Goal: Find specific page/section: Find specific page/section

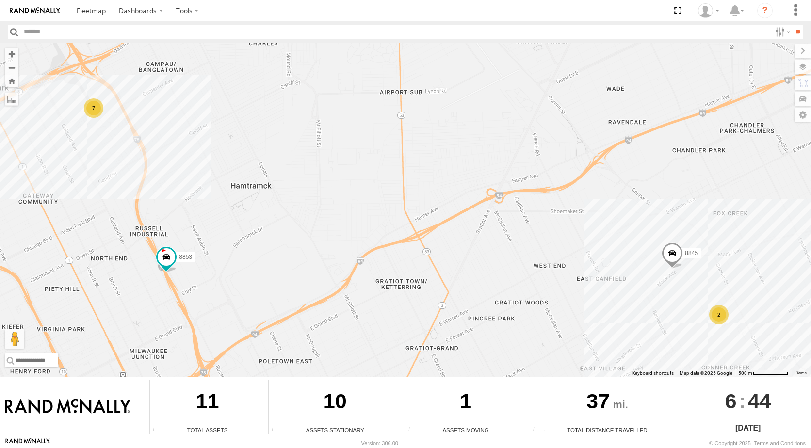
click at [719, 311] on div "2" at bounding box center [718, 314] width 19 height 19
